Goal: Navigation & Orientation: Find specific page/section

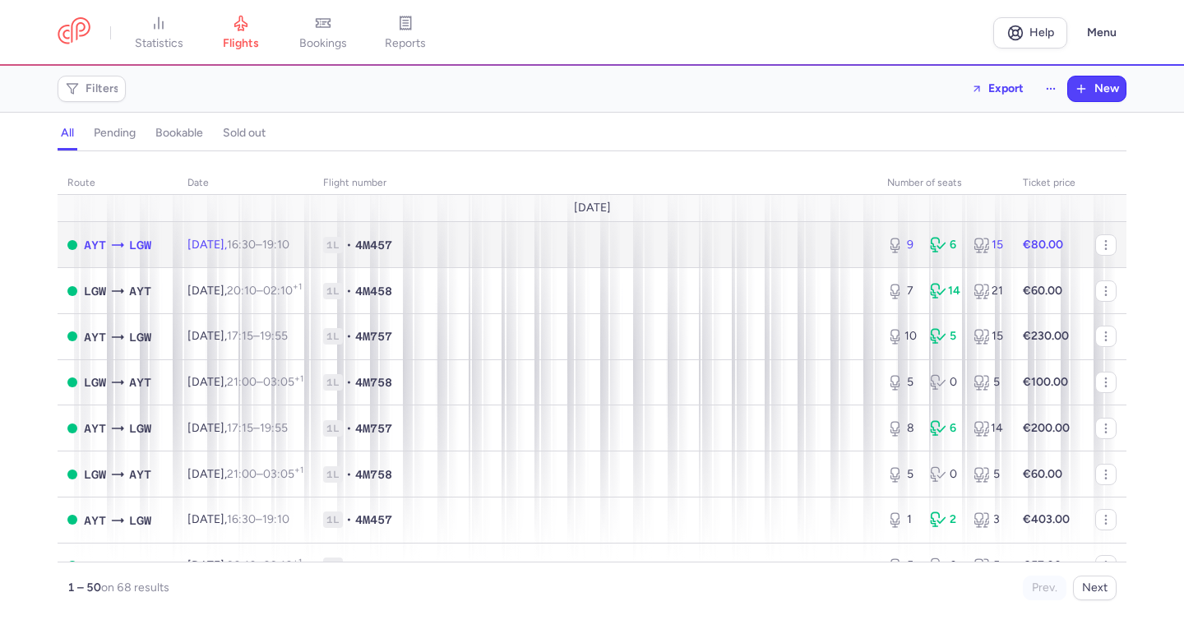
click at [238, 243] on span "[DATE] 16:30 – 19:10 +0" at bounding box center [238, 245] width 102 height 14
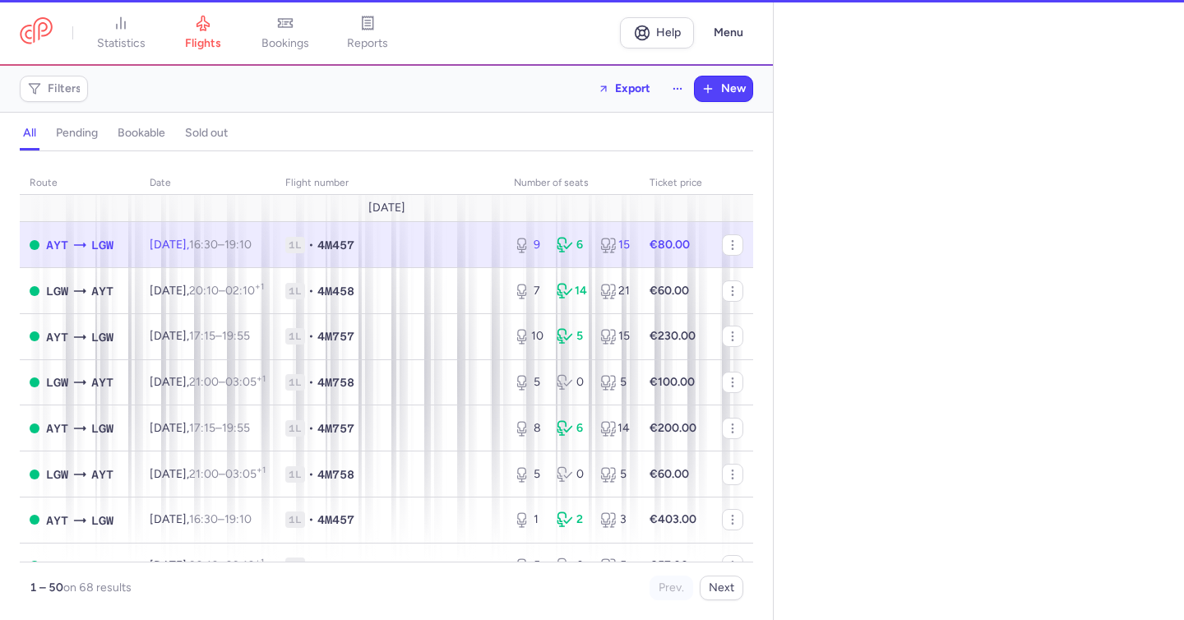
select select "hours"
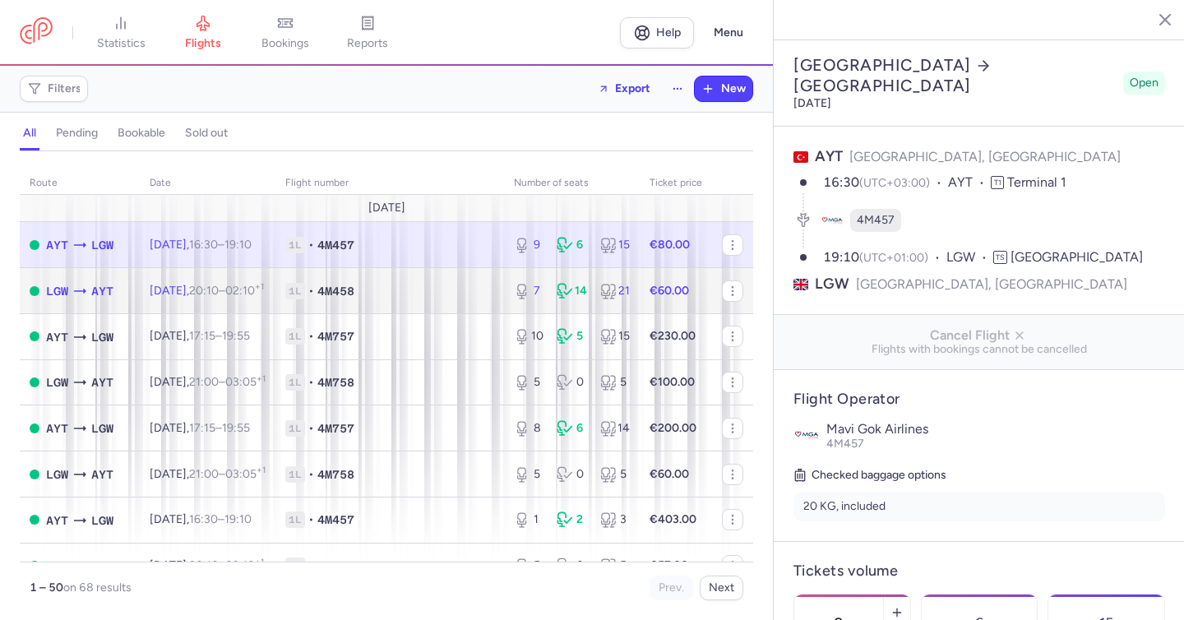
click at [237, 312] on td "[DATE] 20:10 – 02:10 +1" at bounding box center [208, 291] width 136 height 46
type input "7"
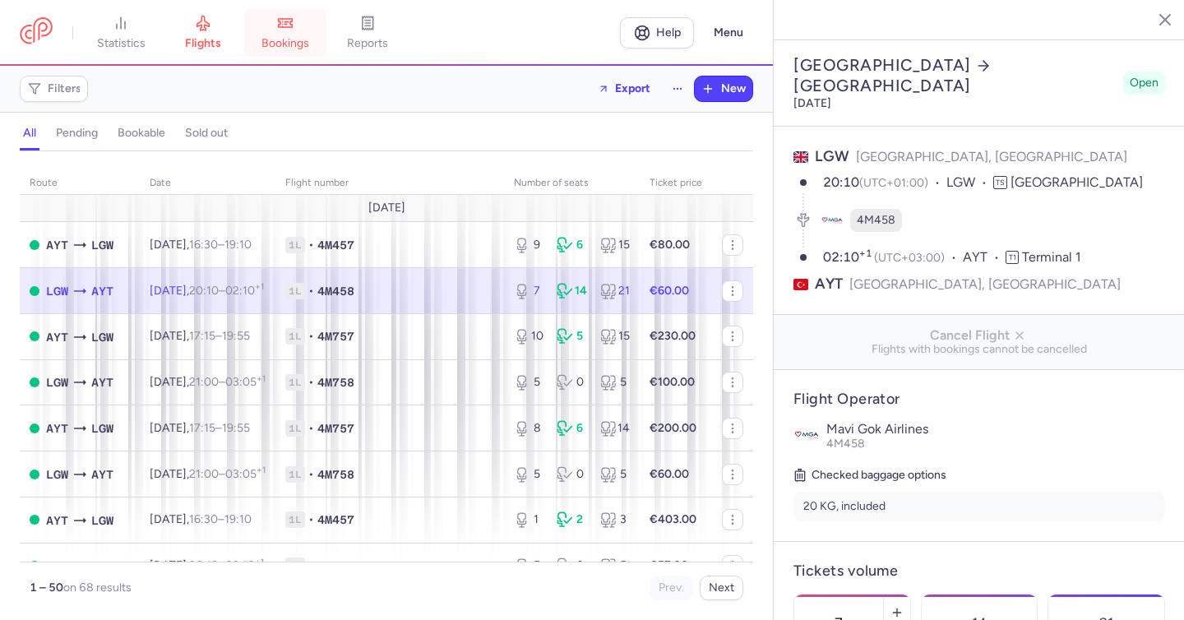
click at [292, 46] on span "bookings" at bounding box center [285, 43] width 48 height 15
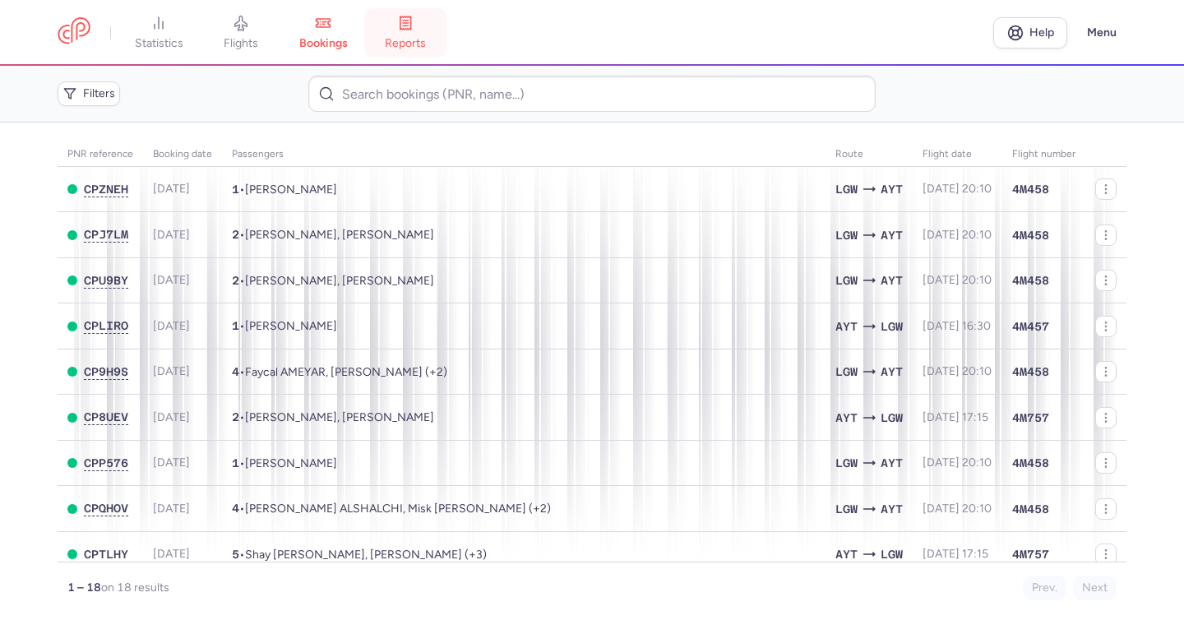
click at [385, 33] on link "reports" at bounding box center [405, 33] width 82 height 36
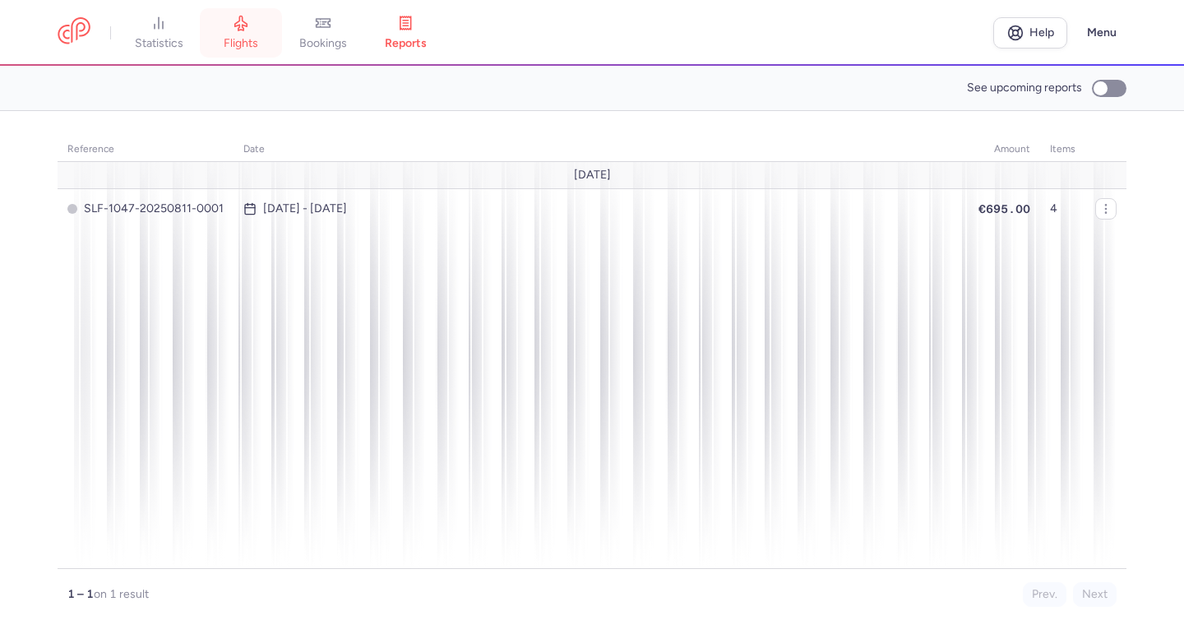
click at [255, 36] on span "flights" at bounding box center [241, 43] width 35 height 15
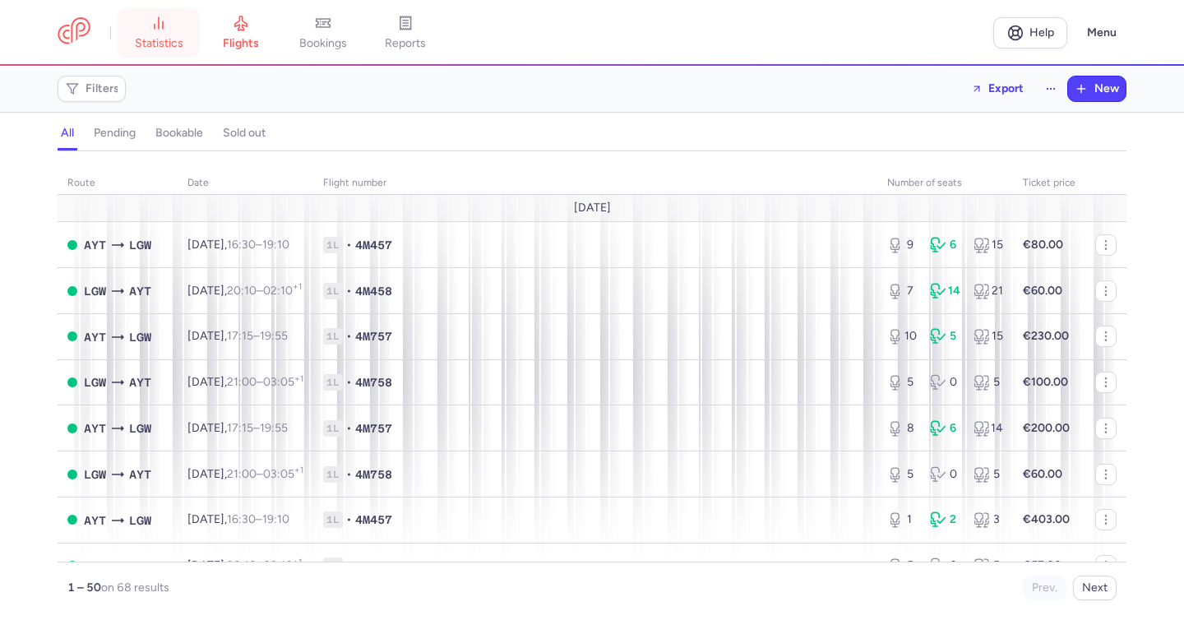
click at [150, 32] on link "statistics" at bounding box center [159, 33] width 82 height 36
